Goal: Information Seeking & Learning: Learn about a topic

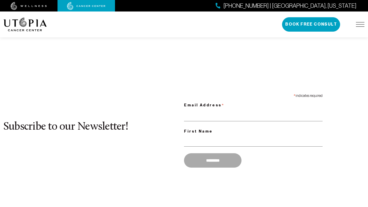
scroll to position [514, 0]
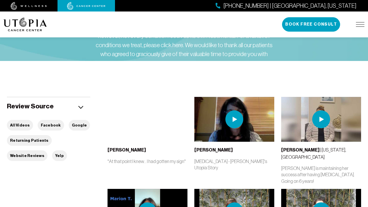
click at [233, 126] on img at bounding box center [235, 119] width 18 height 18
